Goal: Check status

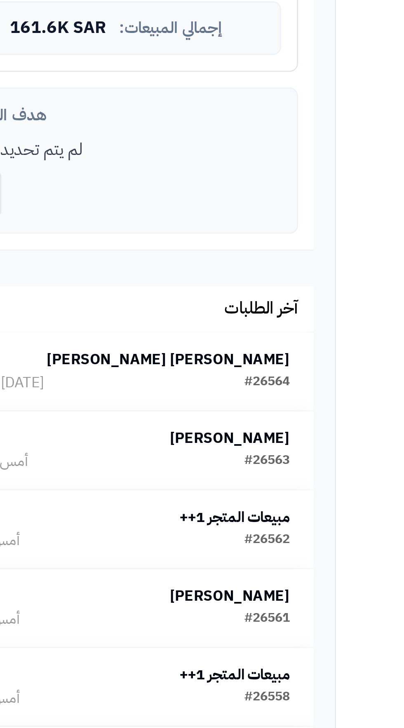
scroll to position [2, 0]
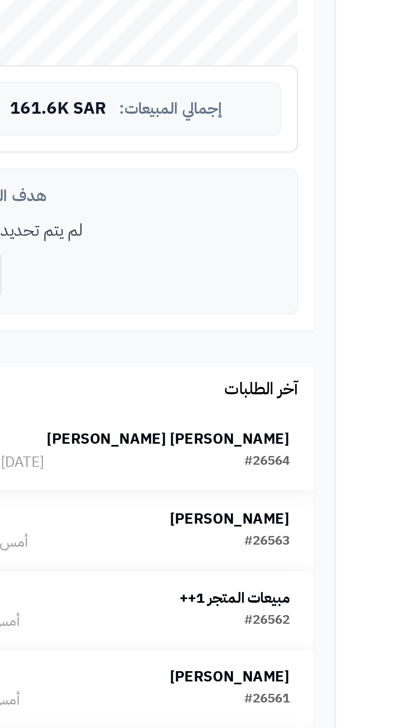
click at [258, 535] on strong "[PERSON_NAME] [PERSON_NAME]" at bounding box center [241, 539] width 95 height 9
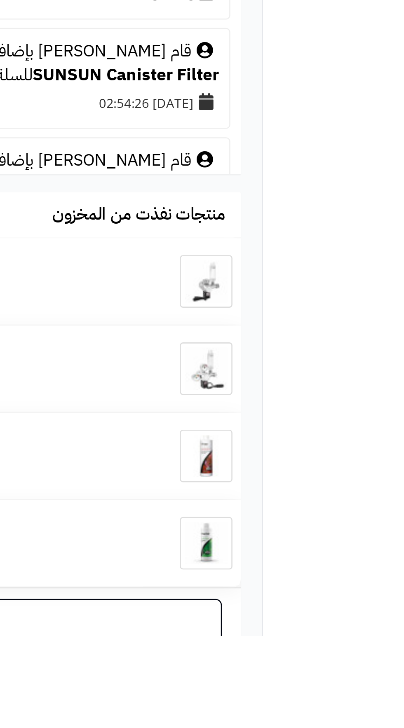
scroll to position [509, 0]
